Goal: Information Seeking & Learning: Find specific fact

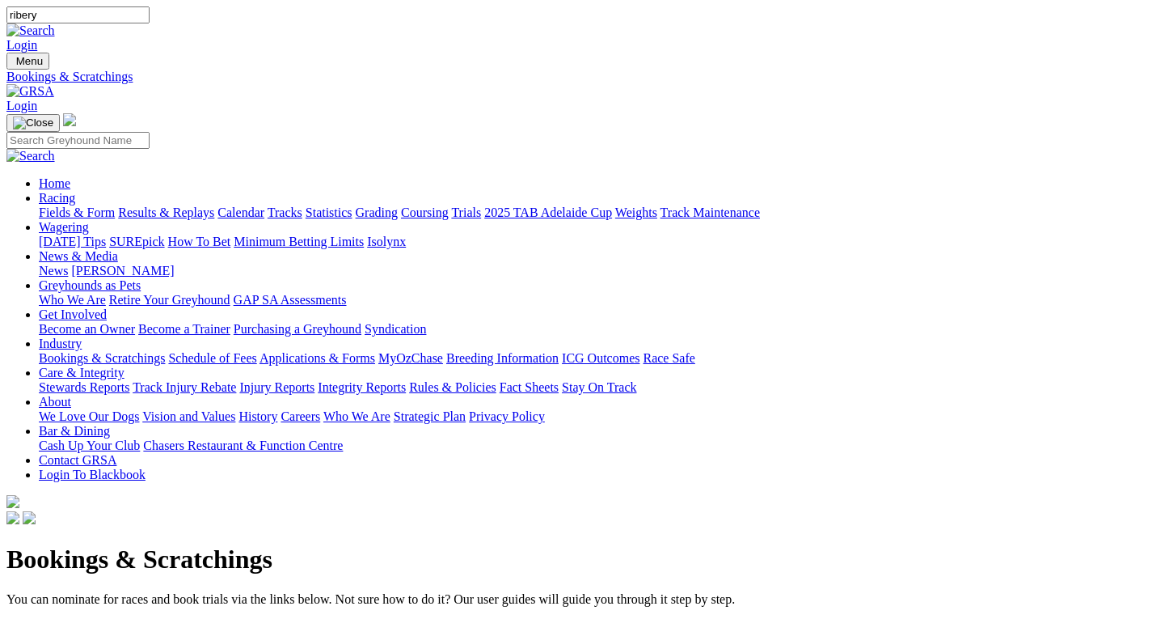
type input "ribery"
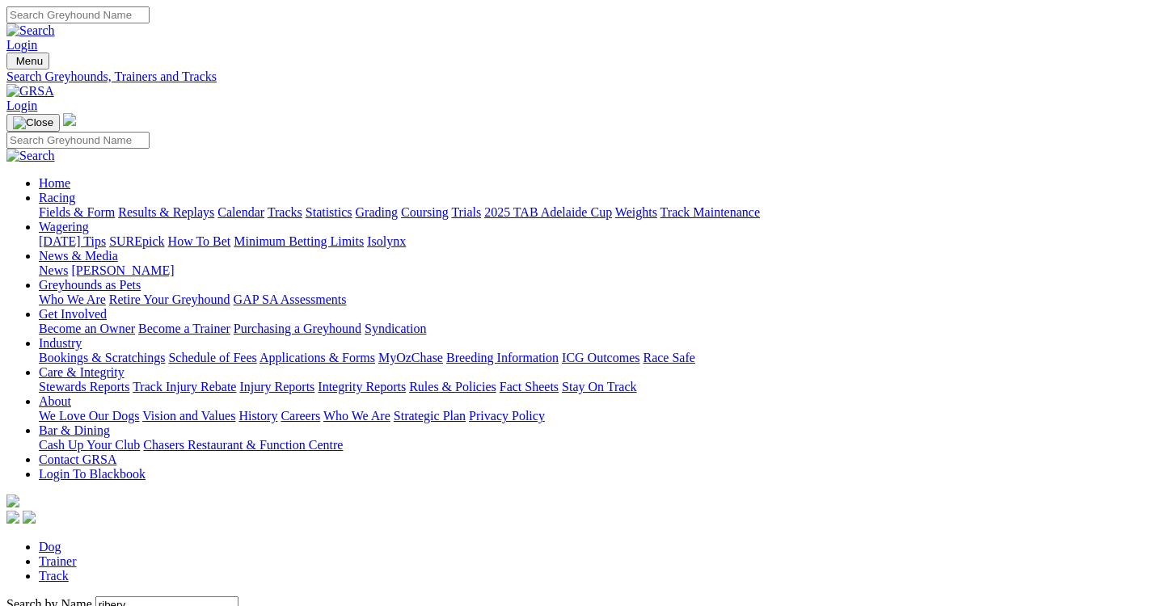
click at [77, 555] on link "Trainer" at bounding box center [58, 562] width 38 height 14
type input "graeme stirling"
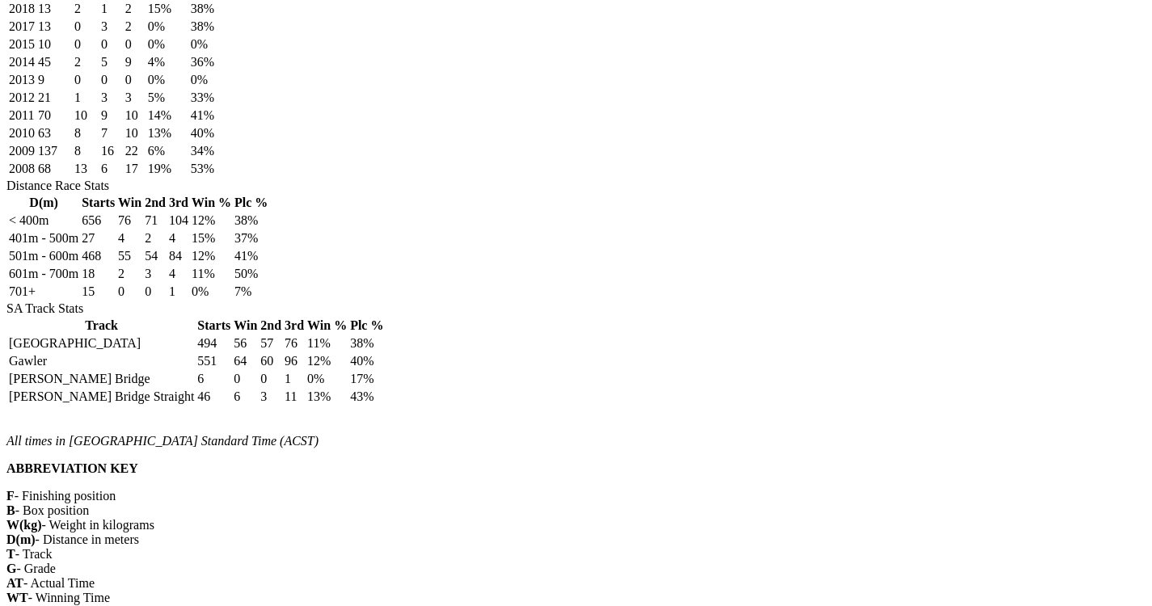
scroll to position [1017, 0]
